Goal: Task Accomplishment & Management: Manage account settings

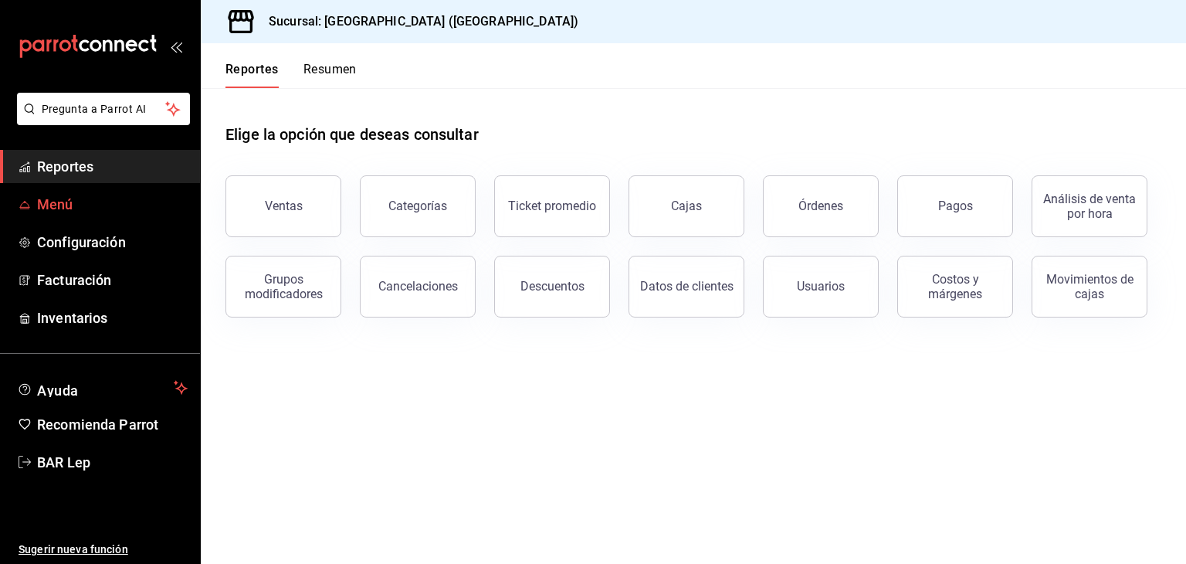
click at [70, 196] on span "Menú" at bounding box center [112, 204] width 151 height 21
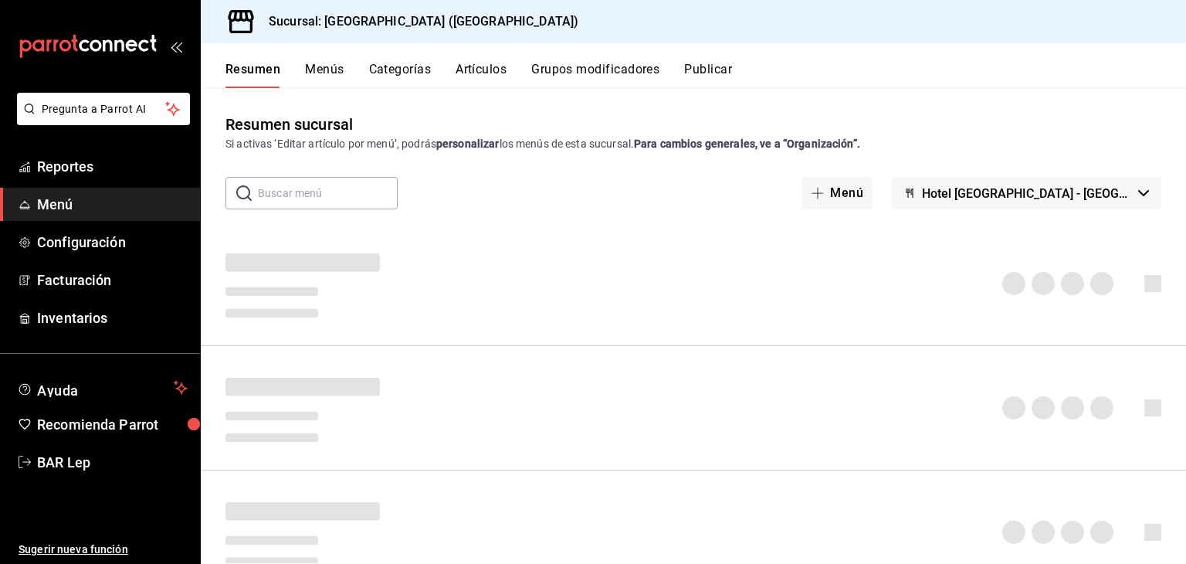
click at [458, 64] on button "Artículos" at bounding box center [481, 75] width 51 height 26
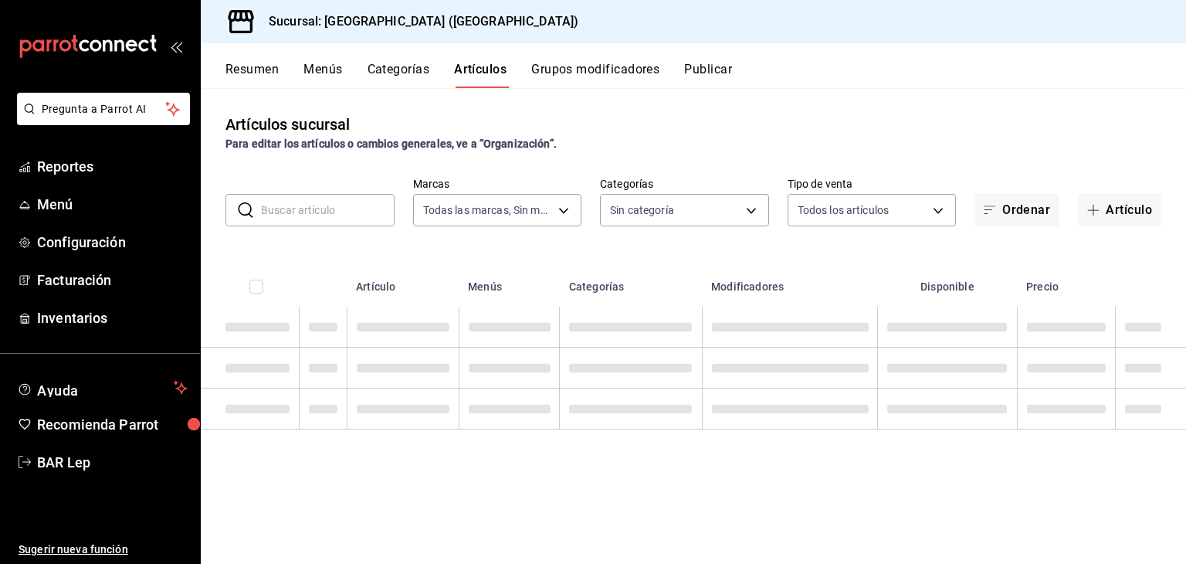
type input "78876d7d-d969-4c97-957f-d97bcaf374a8"
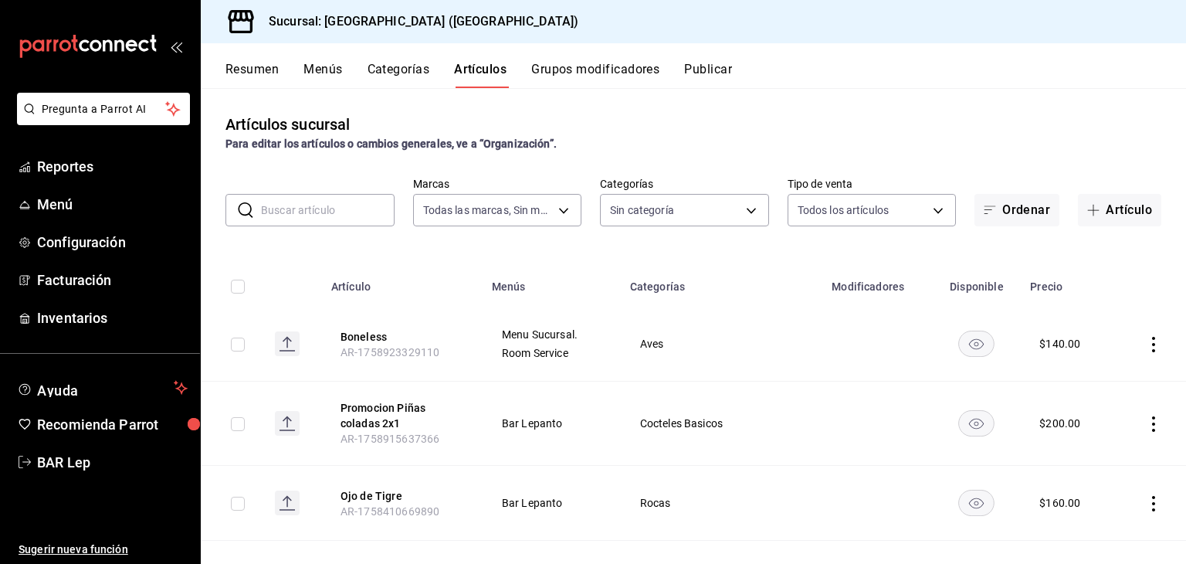
type input "9760281f-81ad-46c3-b9c0-be0c0613a977,ac4e71ac-81c4-4907-870b-e8ecc1dcb773,15b44…"
click at [1081, 198] on button "Artículo" at bounding box center [1119, 210] width 83 height 32
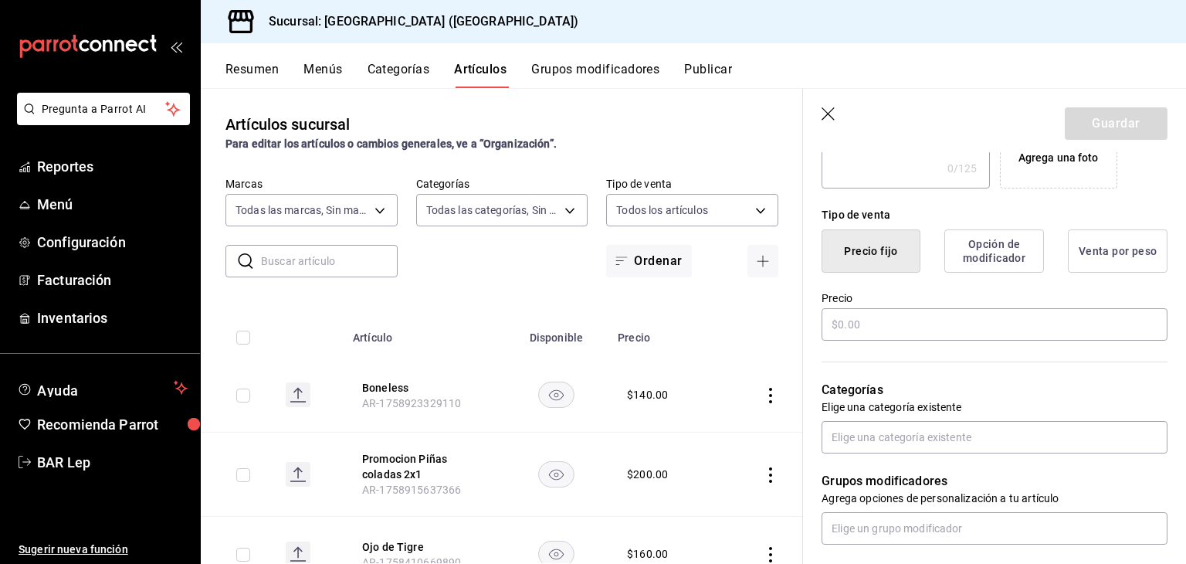
scroll to position [326, 0]
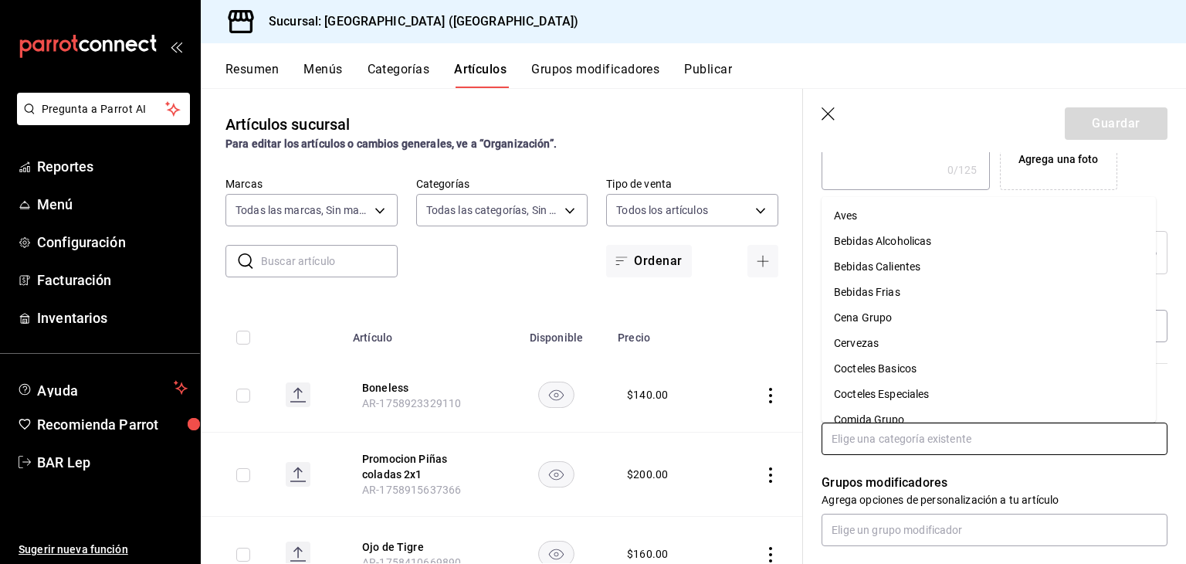
click at [898, 438] on input "text" at bounding box center [995, 438] width 346 height 32
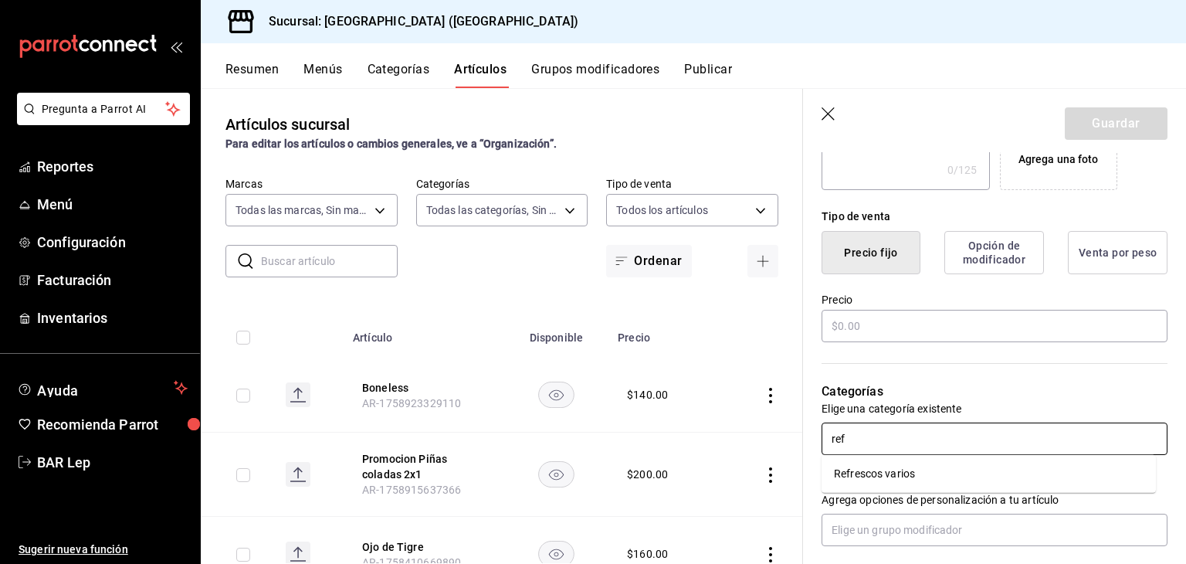
type input "refr"
click at [890, 473] on li "Refrescos varios" at bounding box center [989, 473] width 334 height 25
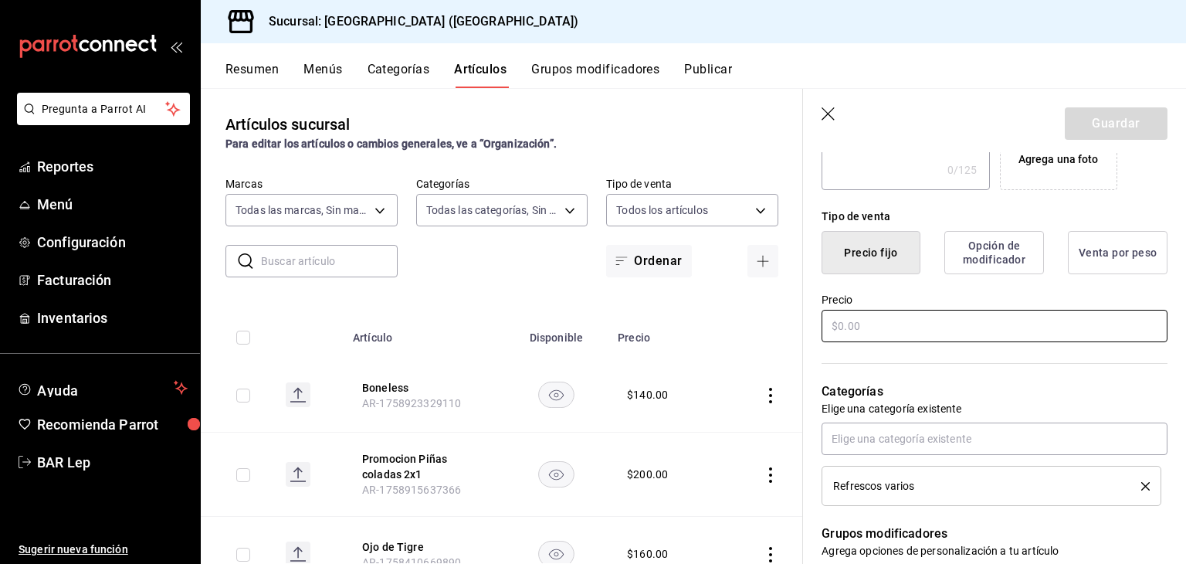
click at [962, 330] on input "text" at bounding box center [995, 326] width 346 height 32
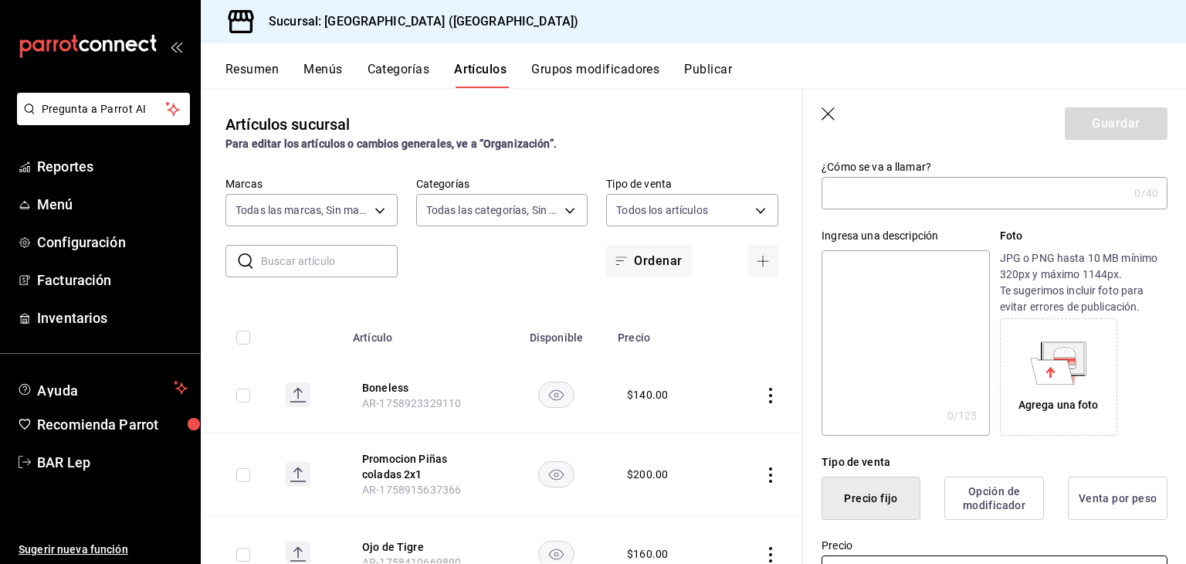
scroll to position [37, 0]
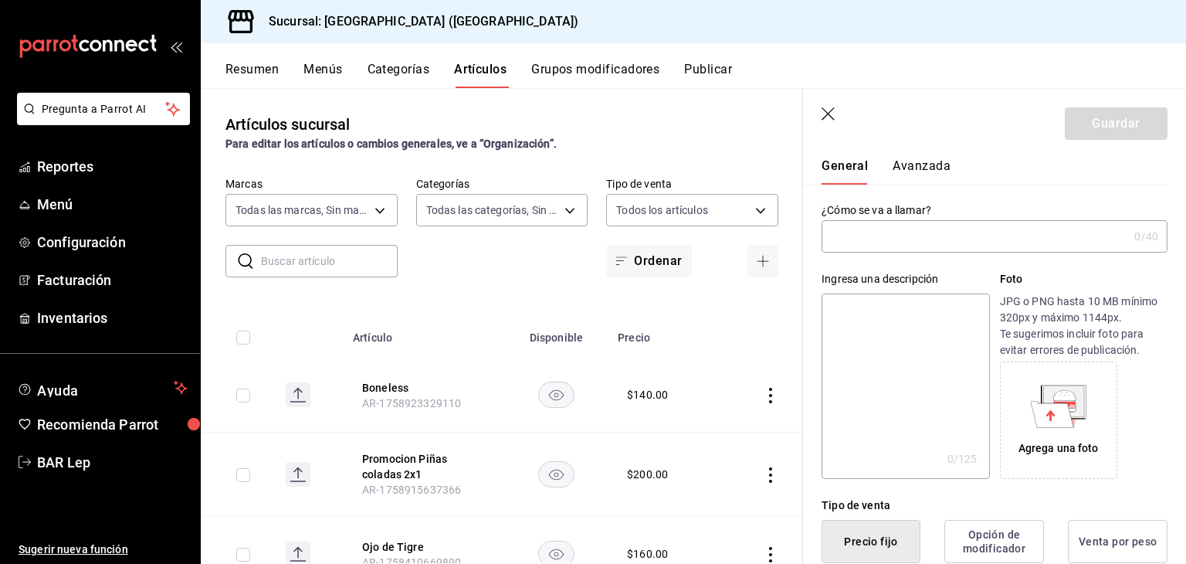
type input "$35.00"
click at [952, 239] on input "text" at bounding box center [975, 236] width 307 height 31
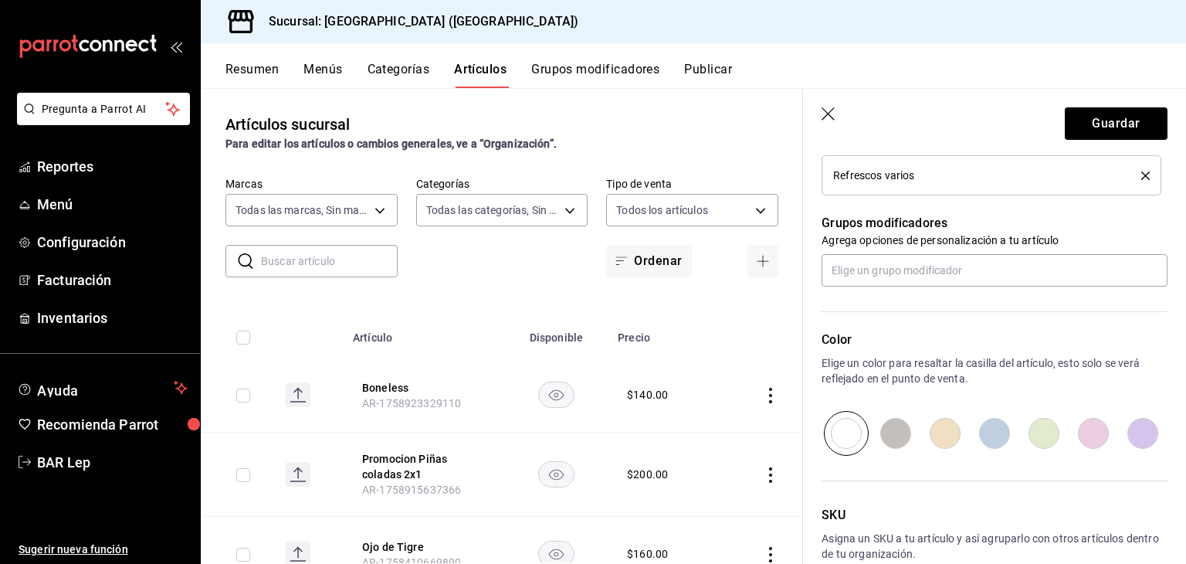
scroll to position [652, 0]
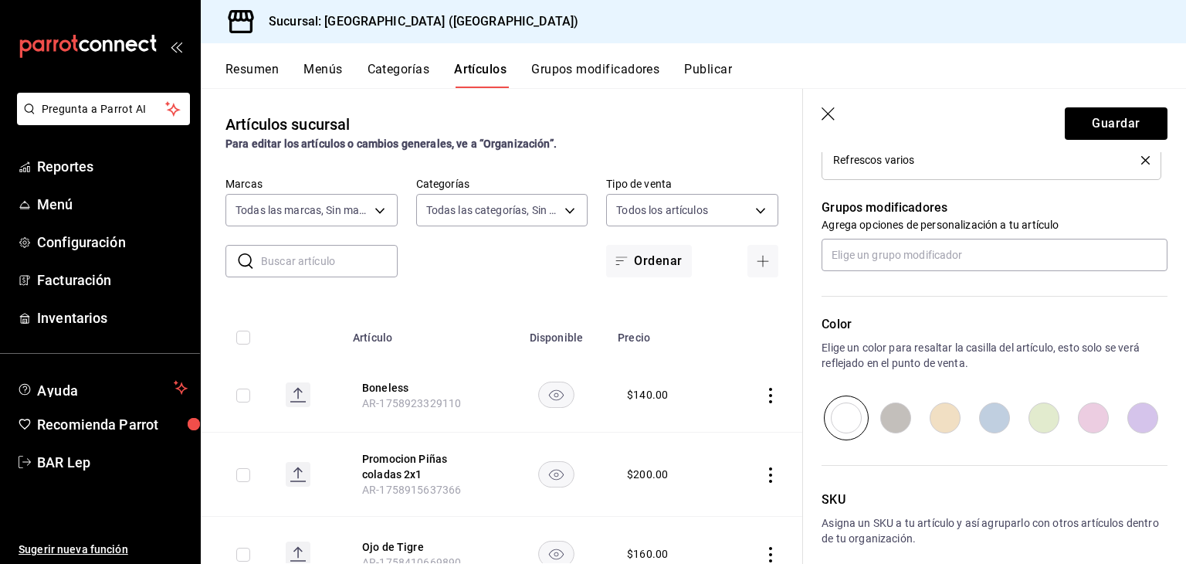
type input "Suero"
click at [901, 416] on input "radio" at bounding box center [895, 417] width 49 height 45
radio input "true"
click at [862, 418] on input "radio" at bounding box center [846, 417] width 49 height 45
radio input "true"
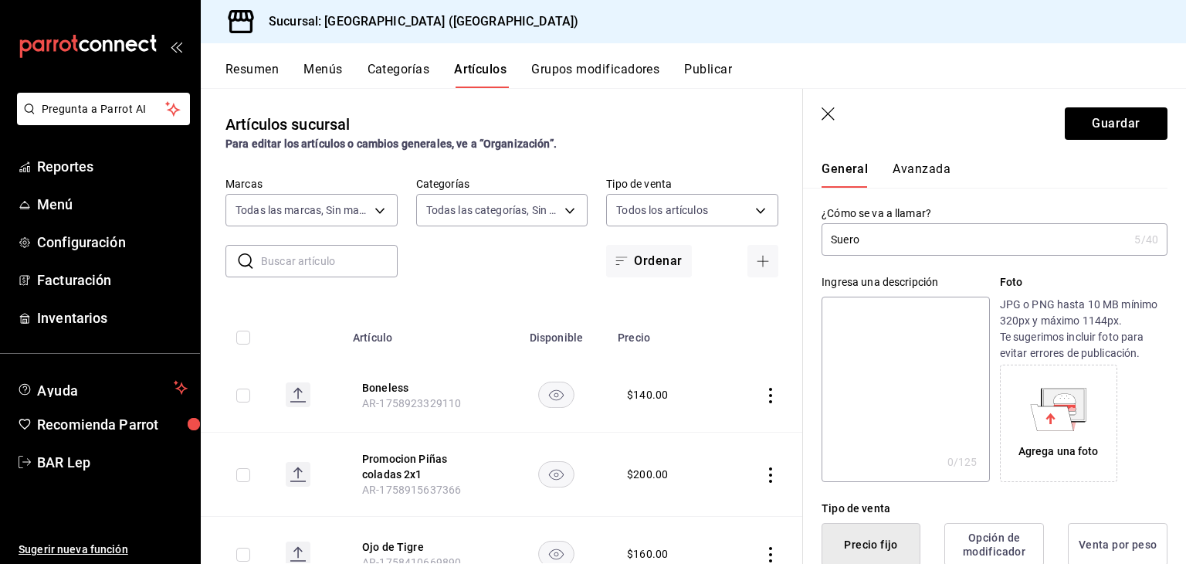
scroll to position [721, 0]
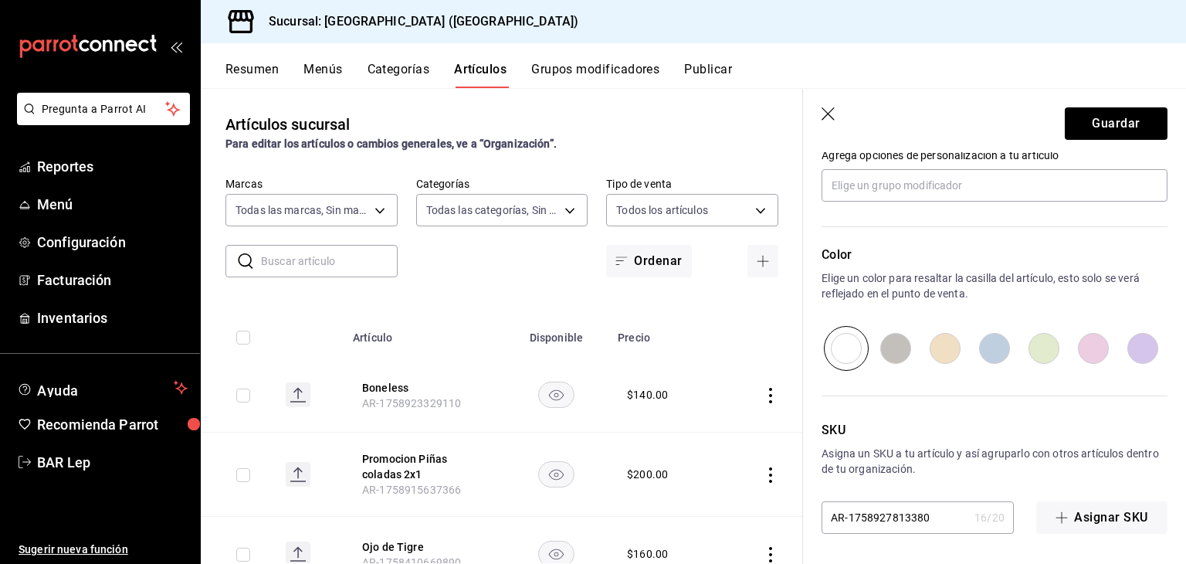
click at [992, 340] on input "radio" at bounding box center [994, 348] width 49 height 45
radio input "true"
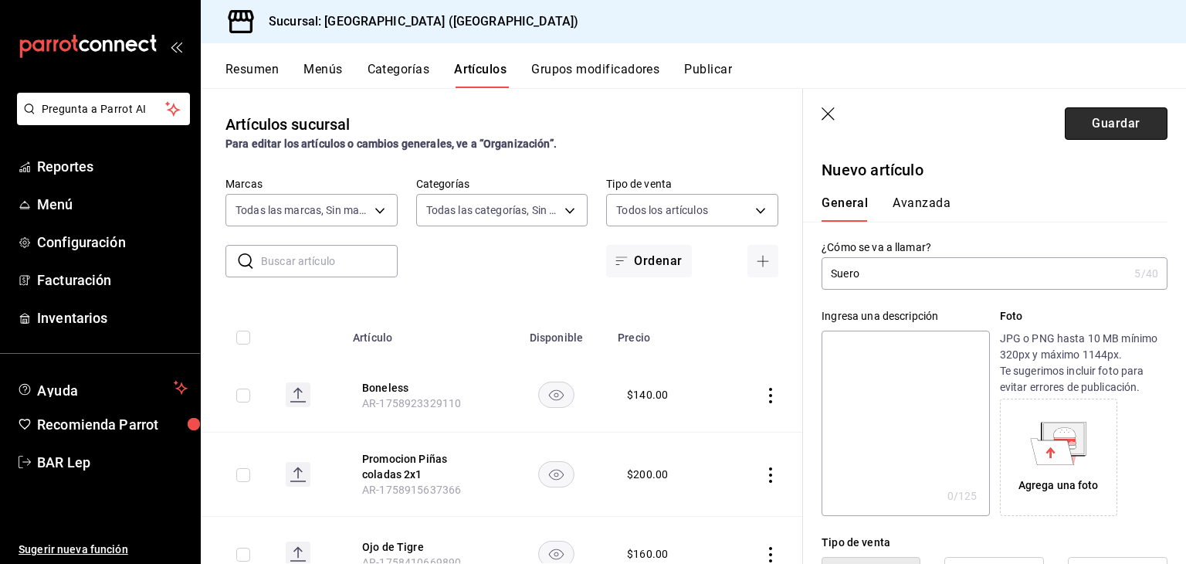
click at [1125, 139] on button "Guardar" at bounding box center [1116, 123] width 103 height 32
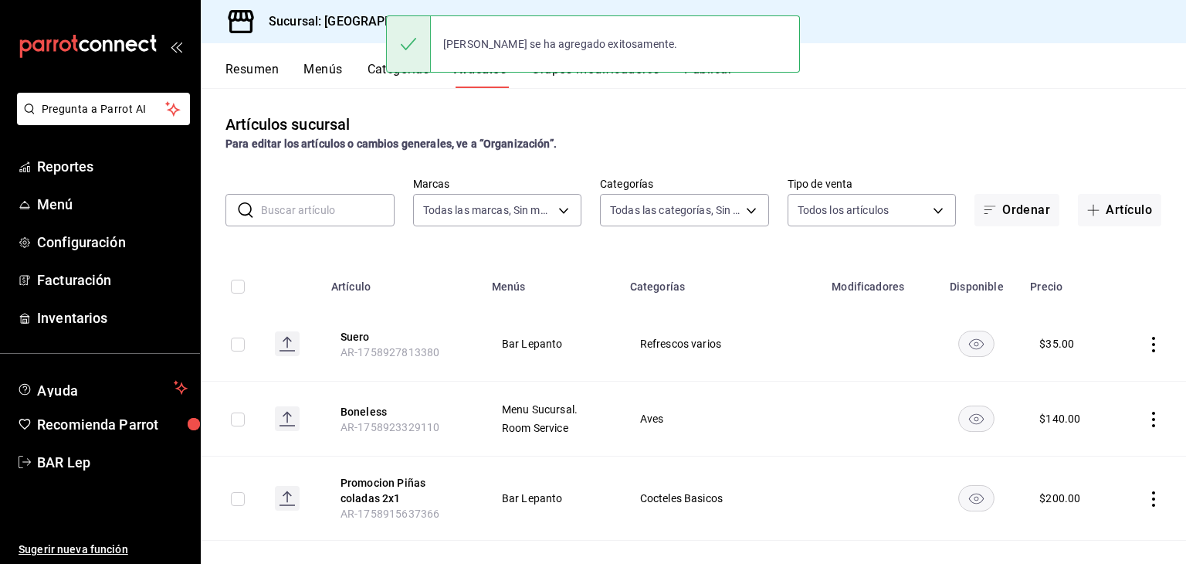
click at [900, 121] on div "Artículos sucursal Para editar los artículos o cambios generales, ve a “Organiz…" at bounding box center [694, 132] width 986 height 39
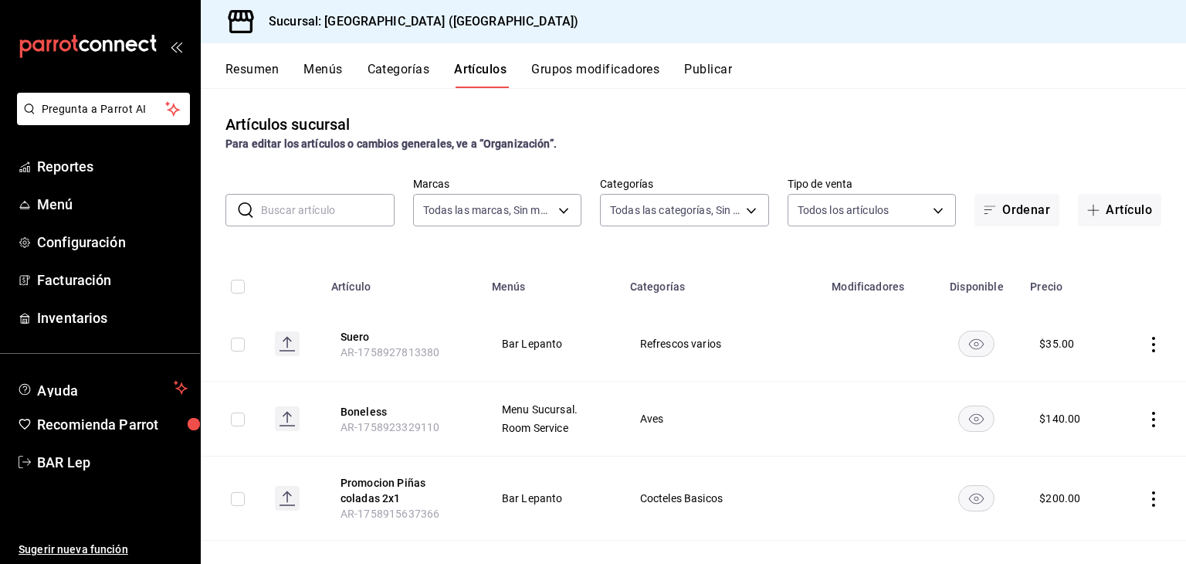
click at [306, 215] on input "text" at bounding box center [328, 210] width 134 height 31
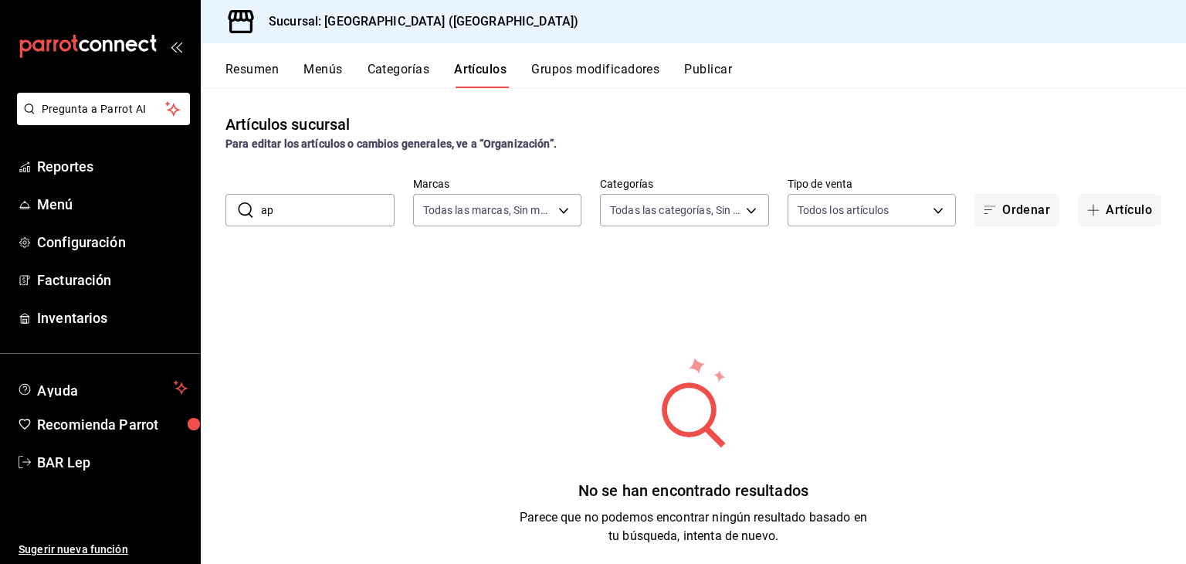
type input "a"
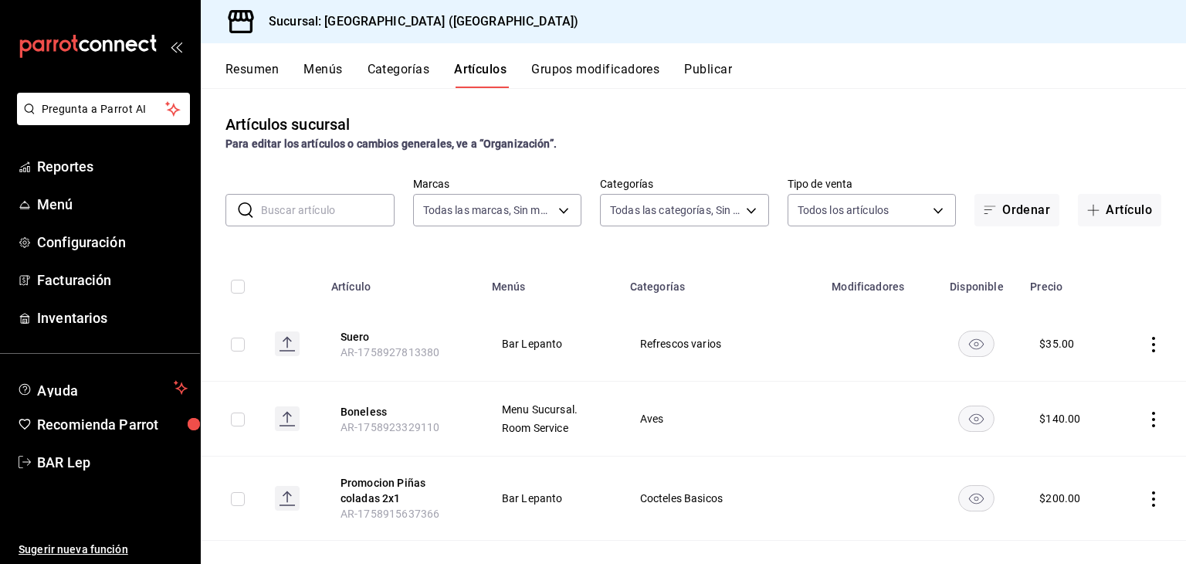
click at [629, 127] on div "Artículos sucursal Para editar los artículos o cambios generales, ve a “Organiz…" at bounding box center [694, 132] width 986 height 39
click at [333, 211] on input "text" at bounding box center [328, 210] width 134 height 31
click at [1103, 211] on button "Artículo" at bounding box center [1119, 210] width 83 height 32
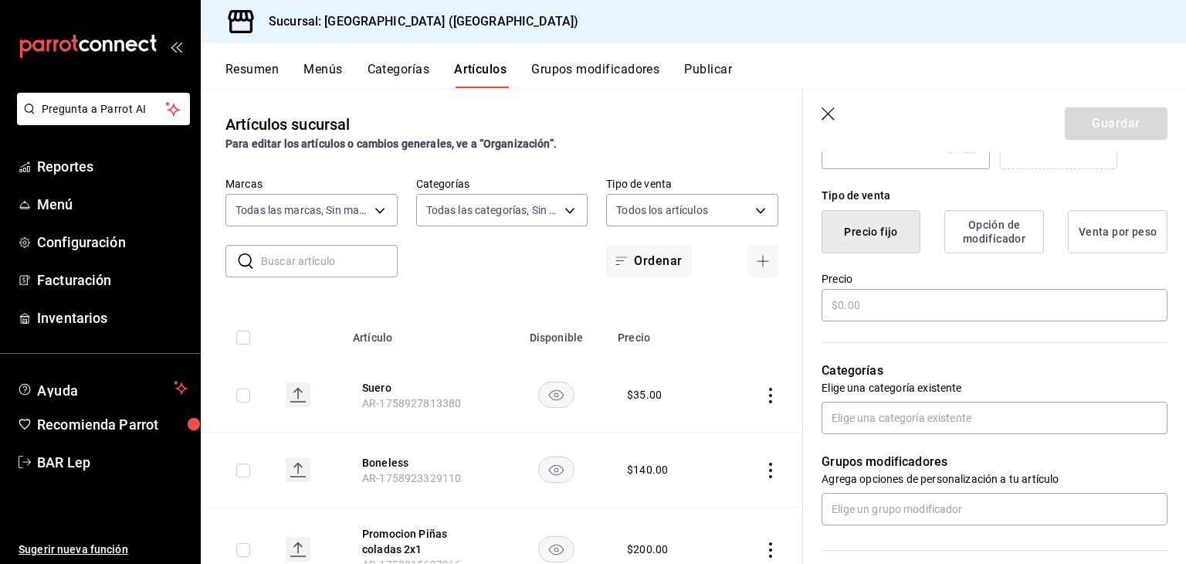
scroll to position [351, 0]
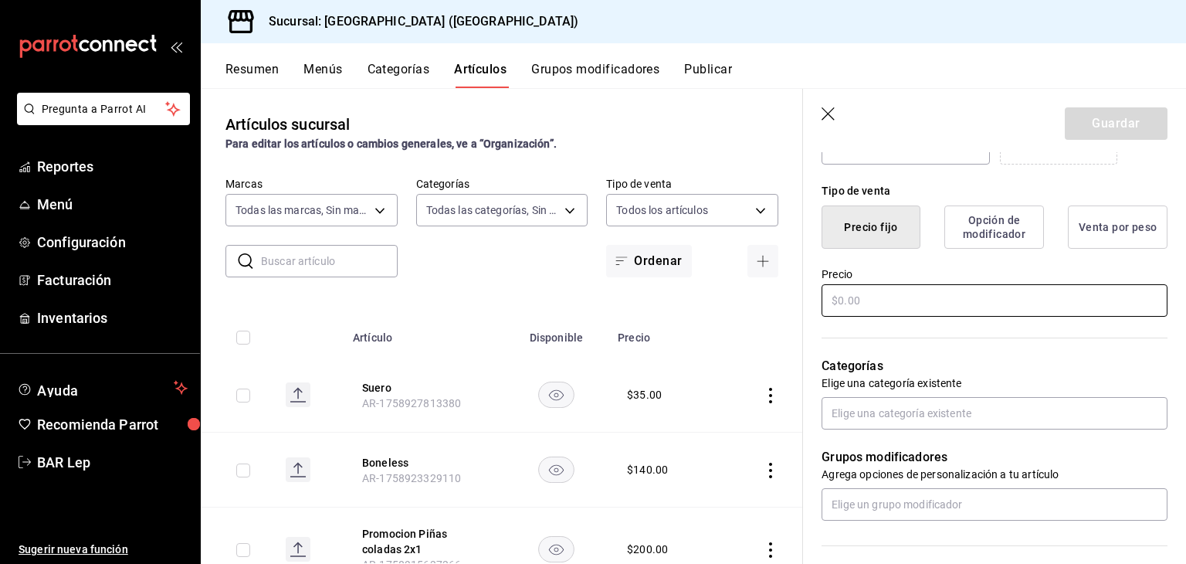
type input "Clamato preparado"
click at [969, 296] on input "text" at bounding box center [995, 300] width 346 height 32
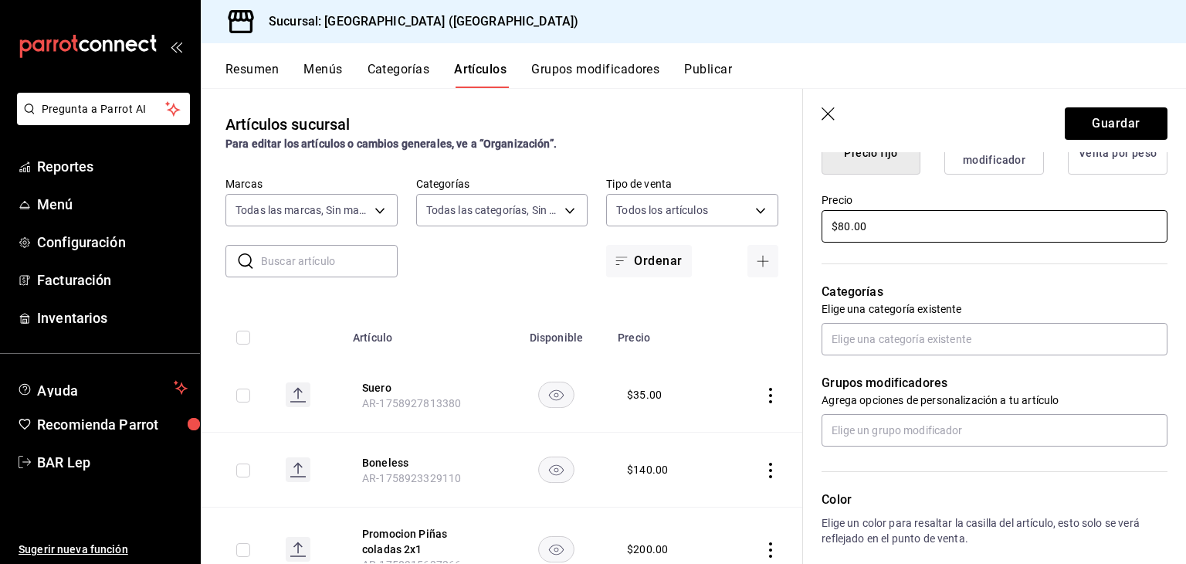
scroll to position [433, 0]
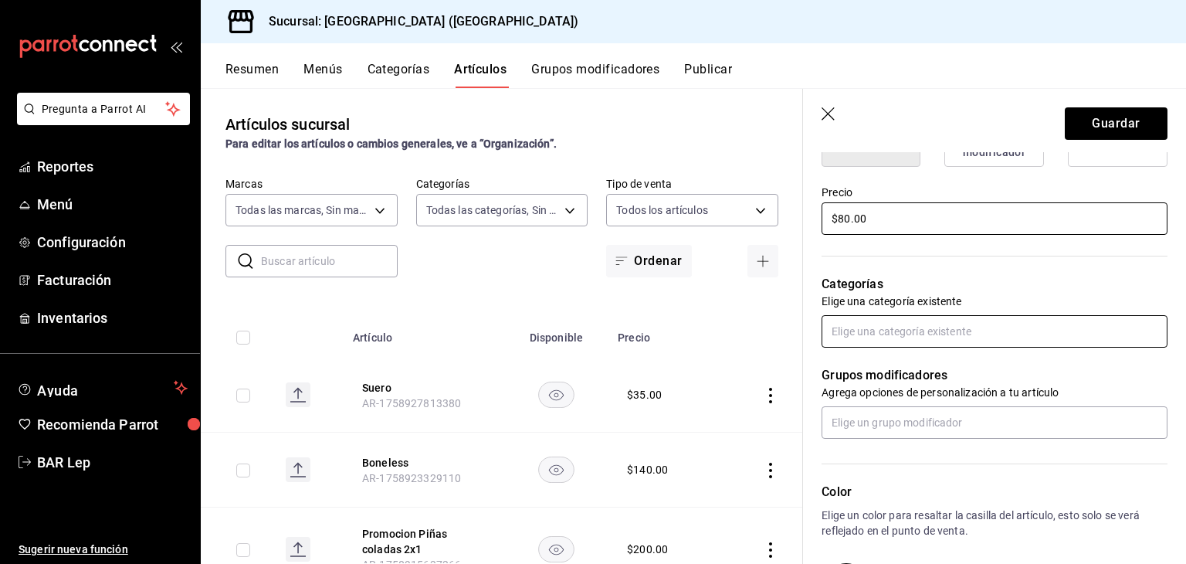
type input "$80.00"
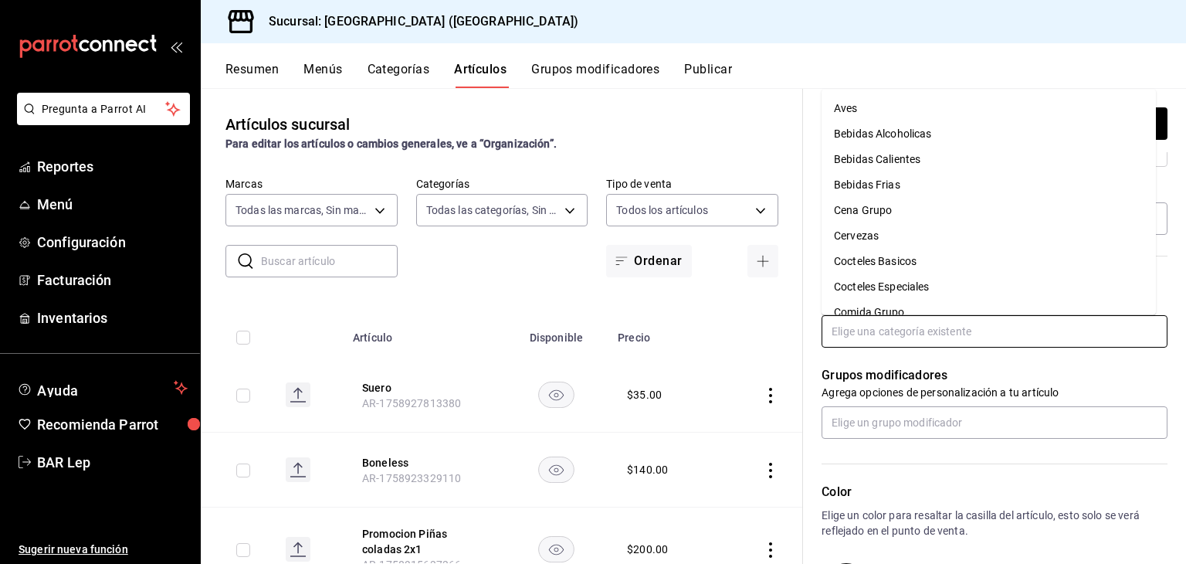
click at [982, 316] on input "text" at bounding box center [995, 331] width 346 height 32
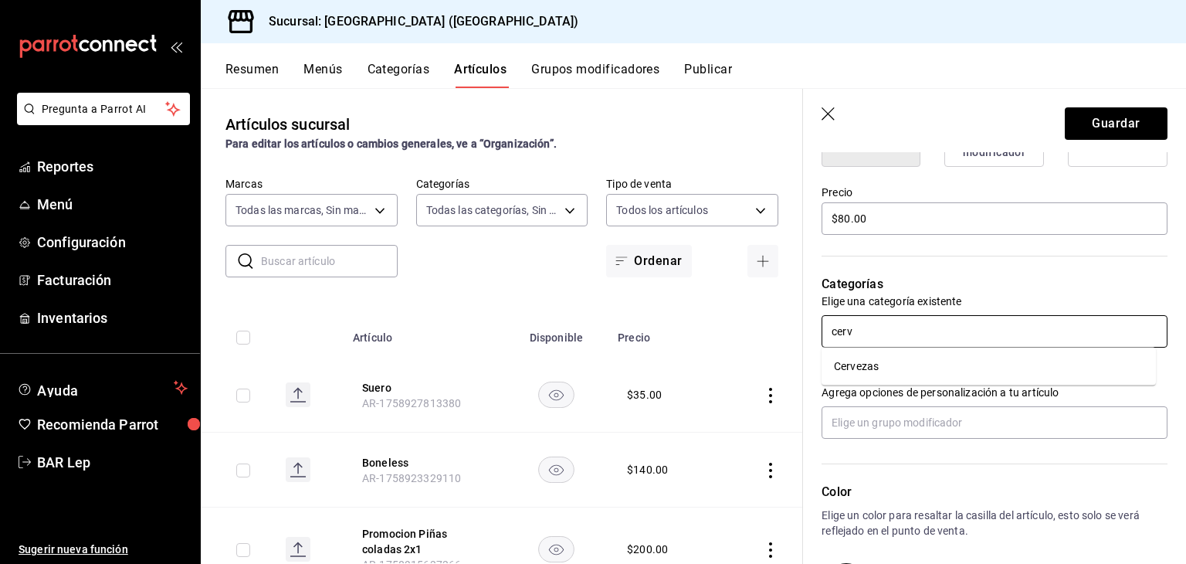
type input "cerve"
click at [952, 378] on li "Cervezas" at bounding box center [989, 366] width 334 height 25
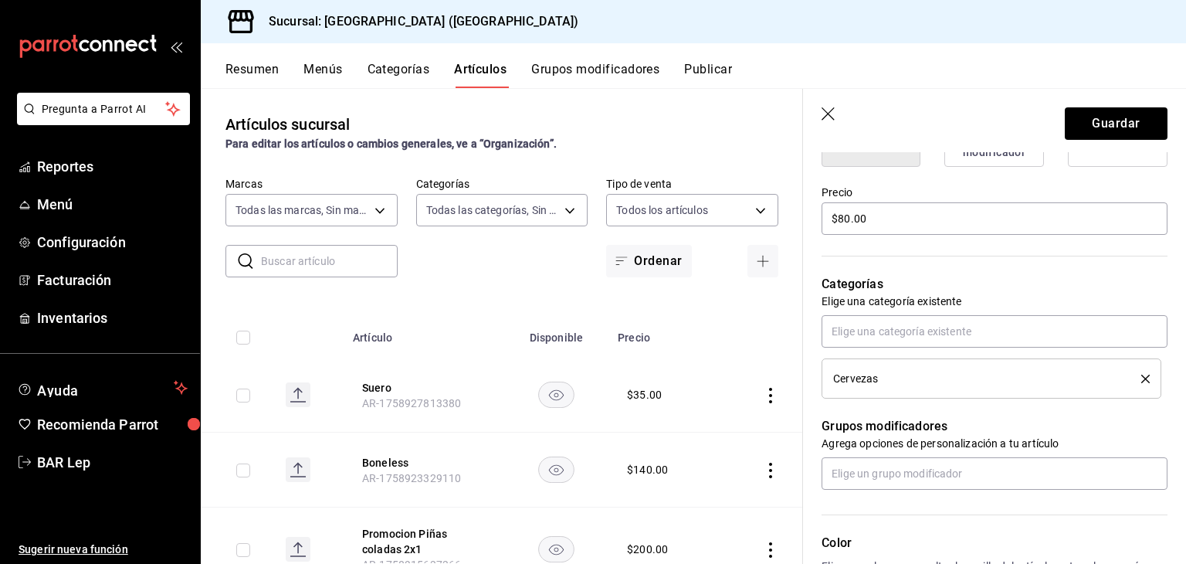
click at [1142, 379] on icon "delete" at bounding box center [1146, 379] width 8 height 8
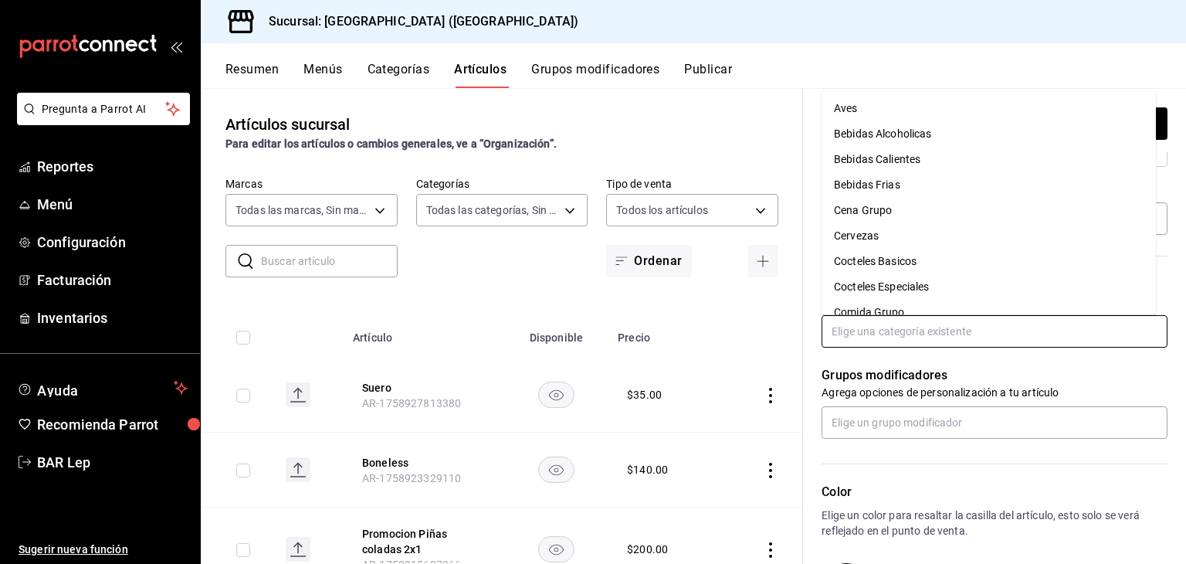
click at [1032, 339] on input "text" at bounding box center [995, 331] width 346 height 32
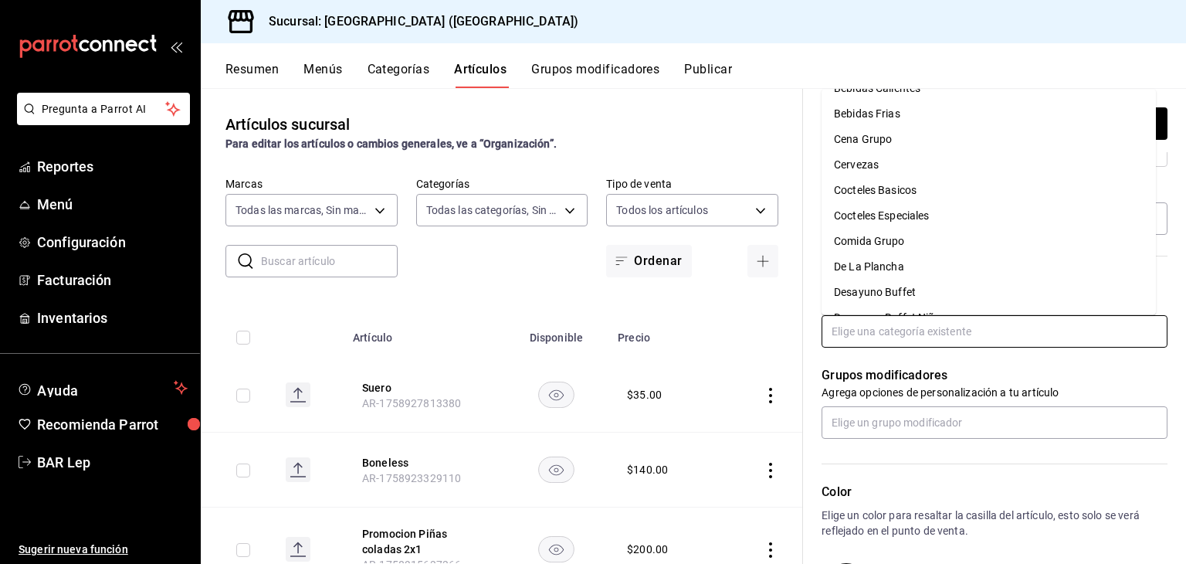
scroll to position [66, 0]
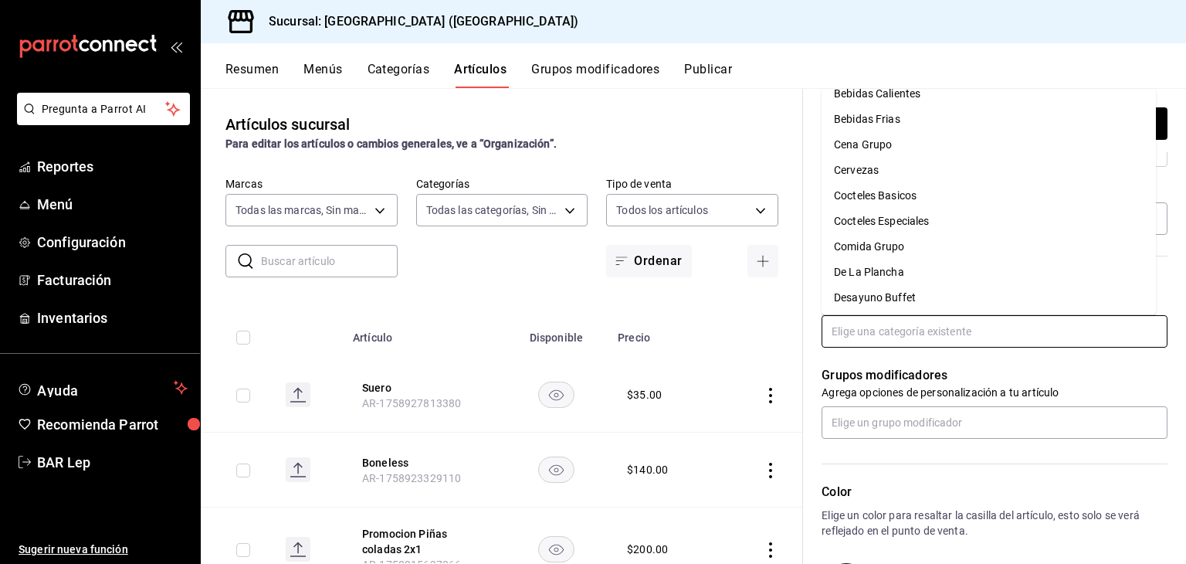
click at [973, 175] on li "Cervezas" at bounding box center [989, 170] width 334 height 25
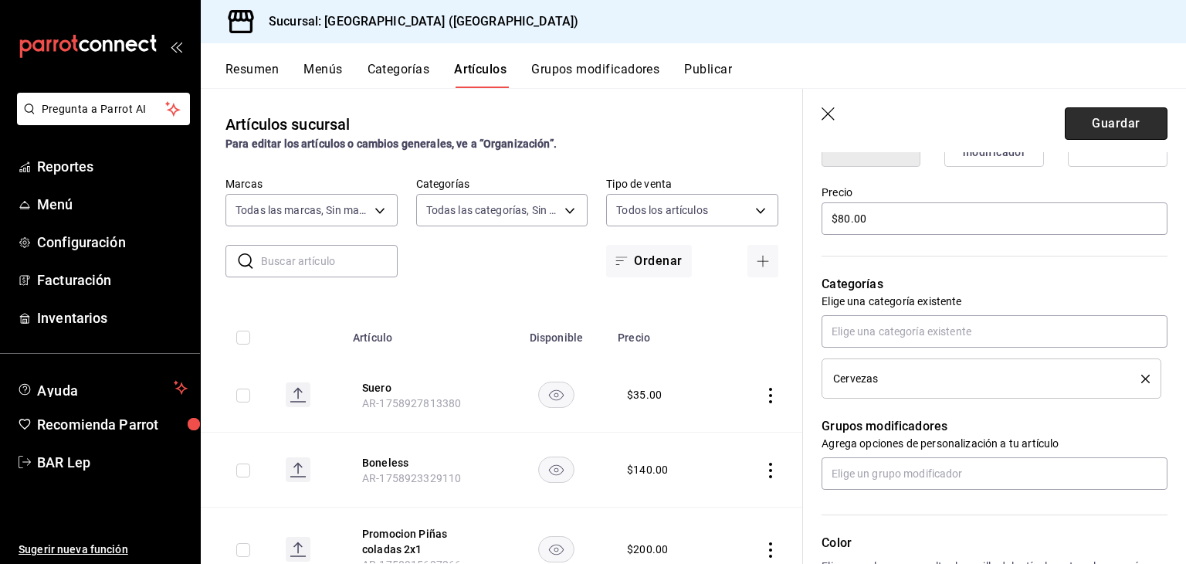
click at [1105, 110] on button "Guardar" at bounding box center [1116, 123] width 103 height 32
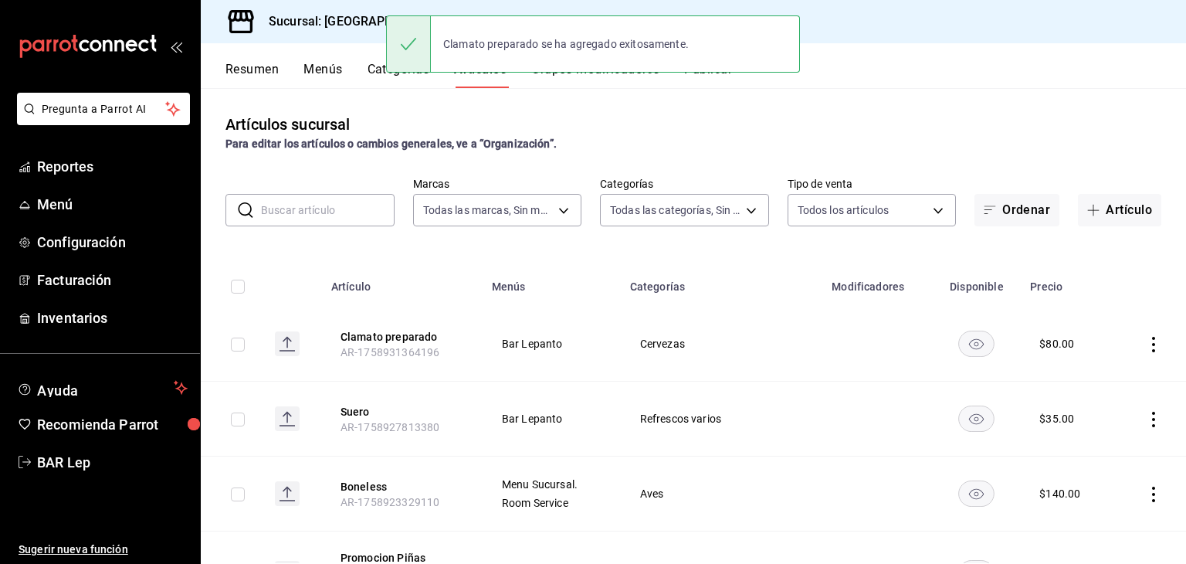
click at [1011, 137] on div "Para editar los artículos o cambios generales, ve a “Organización”." at bounding box center [694, 144] width 936 height 16
